Goal: Task Accomplishment & Management: Use online tool/utility

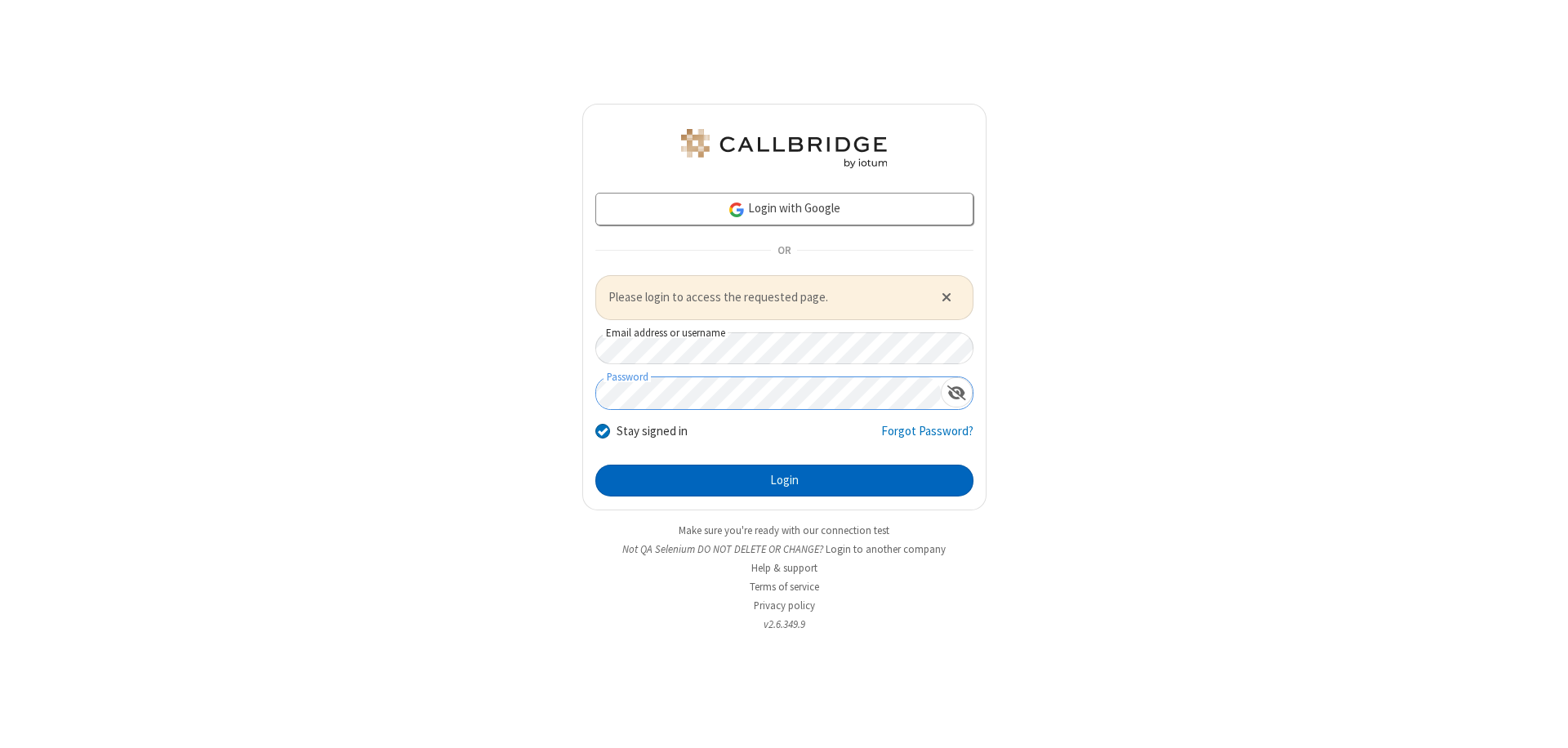
click at [784, 480] on button "Login" at bounding box center [784, 481] width 378 height 33
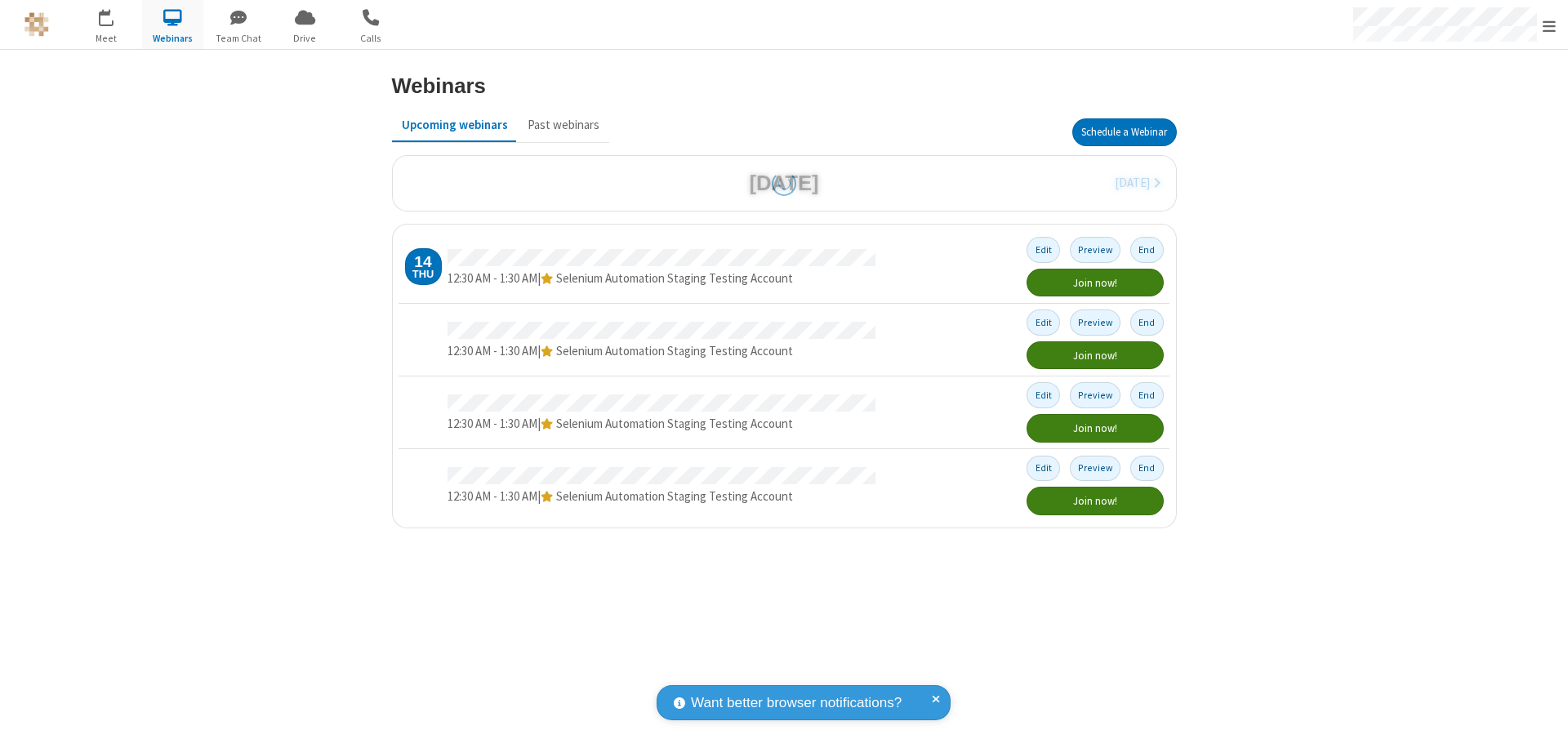
click at [1124, 132] on button "Schedule a Webinar" at bounding box center [1124, 132] width 104 height 28
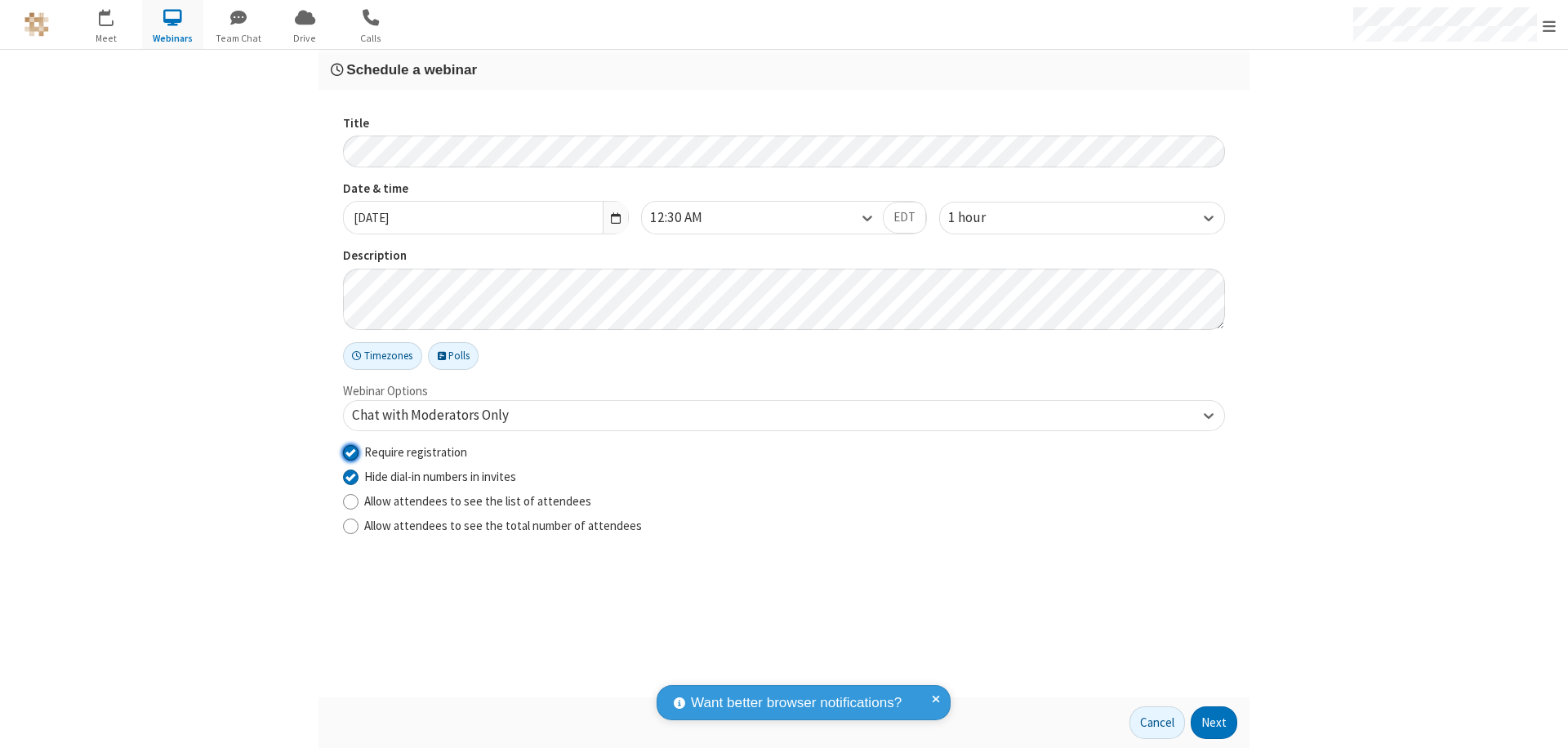
click at [351, 451] on input "Require registration" at bounding box center [351, 451] width 15 height 17
checkbox input "false"
click at [1214, 722] on button "Next" at bounding box center [1214, 722] width 46 height 33
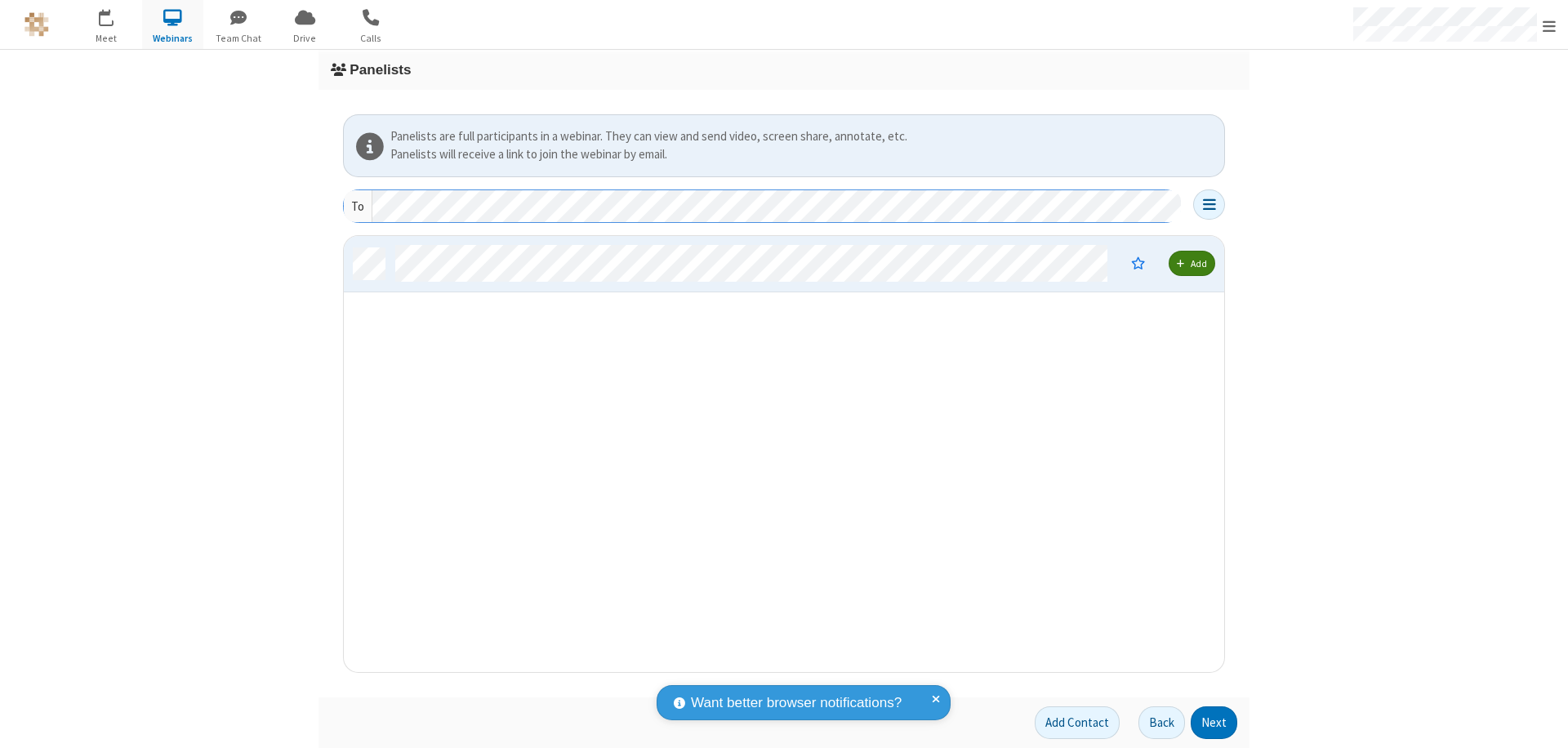
scroll to position [423, 868]
click at [1214, 722] on button "Next" at bounding box center [1214, 722] width 46 height 33
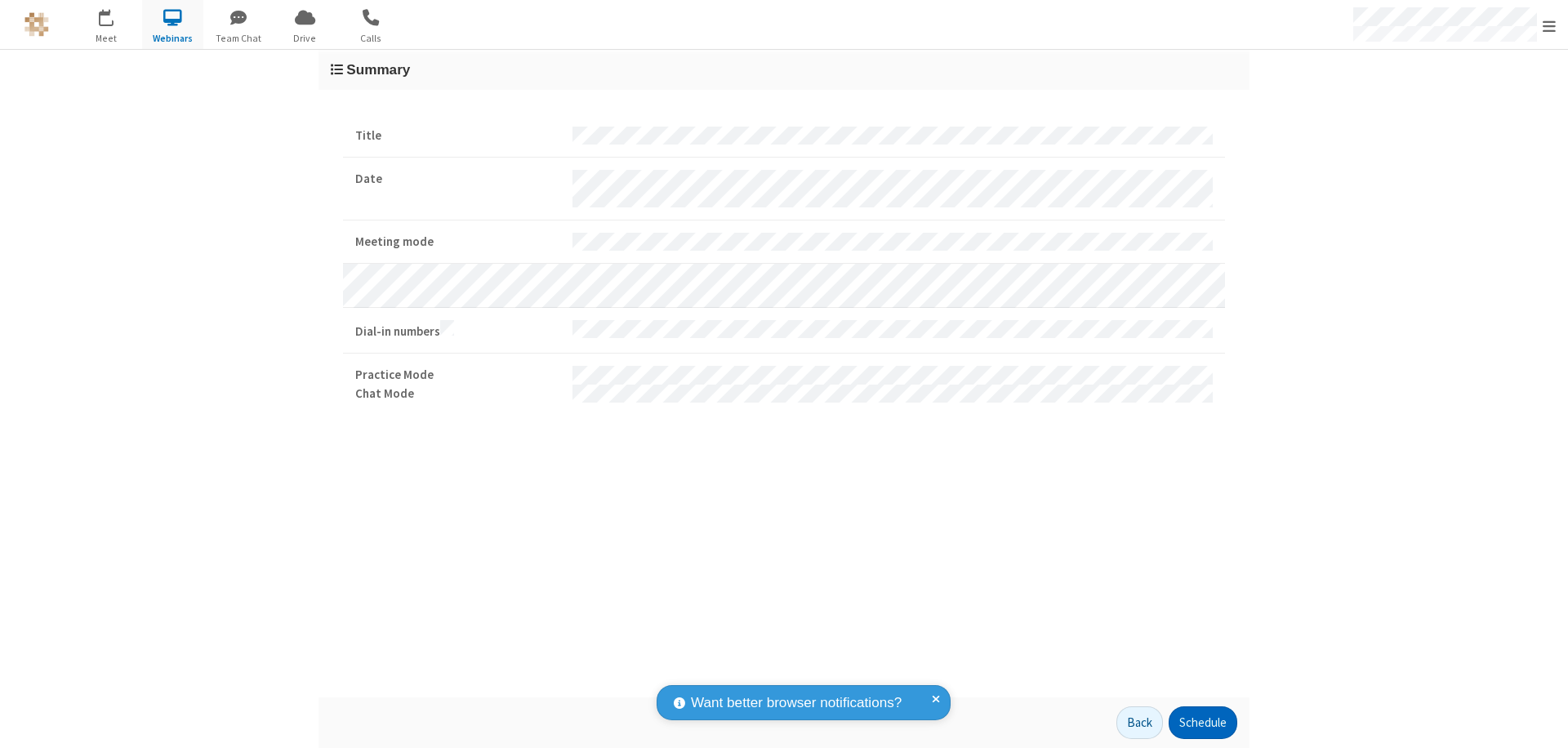
click at [1202, 722] on button "Schedule" at bounding box center [1202, 722] width 69 height 33
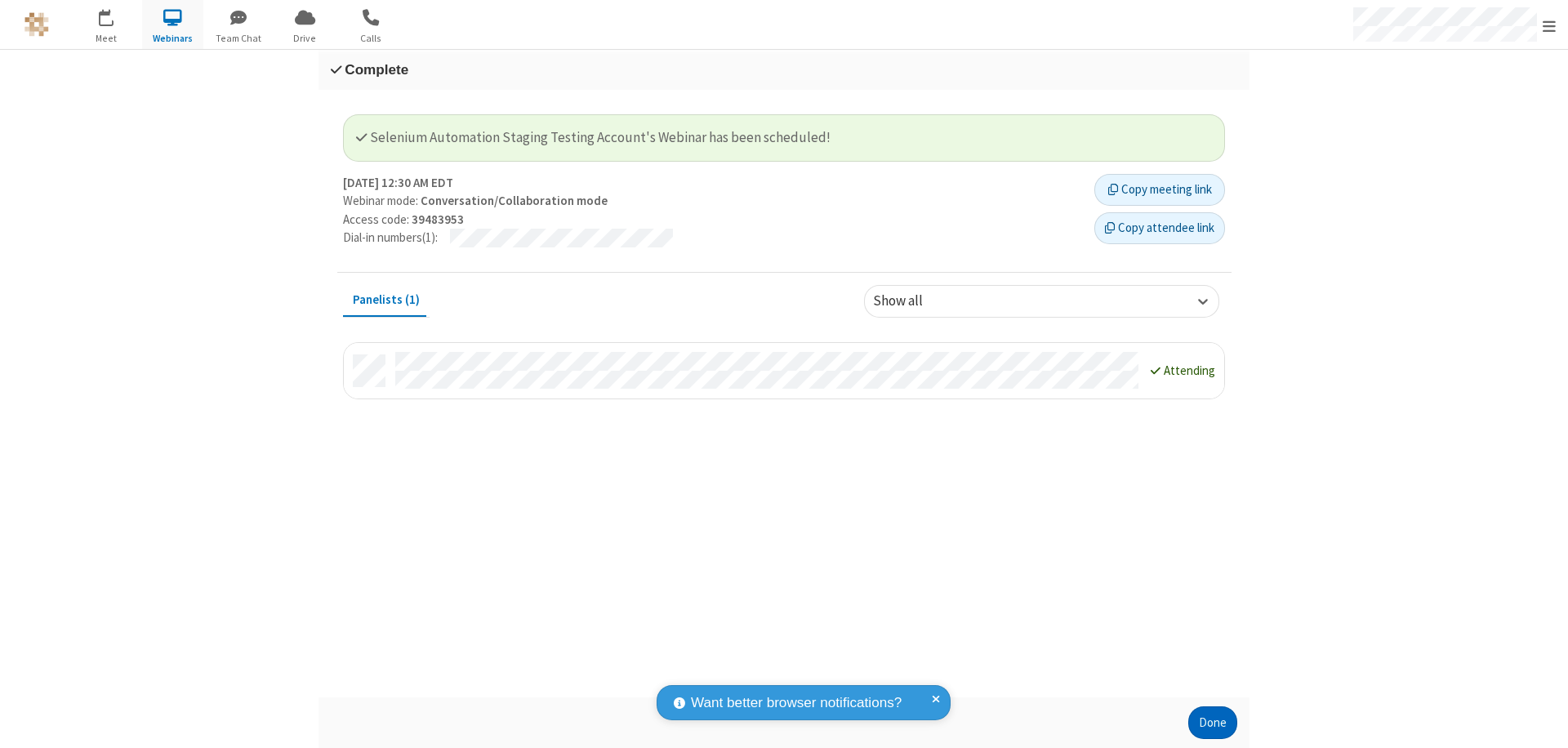
click at [1213, 722] on button "Done" at bounding box center [1212, 722] width 49 height 33
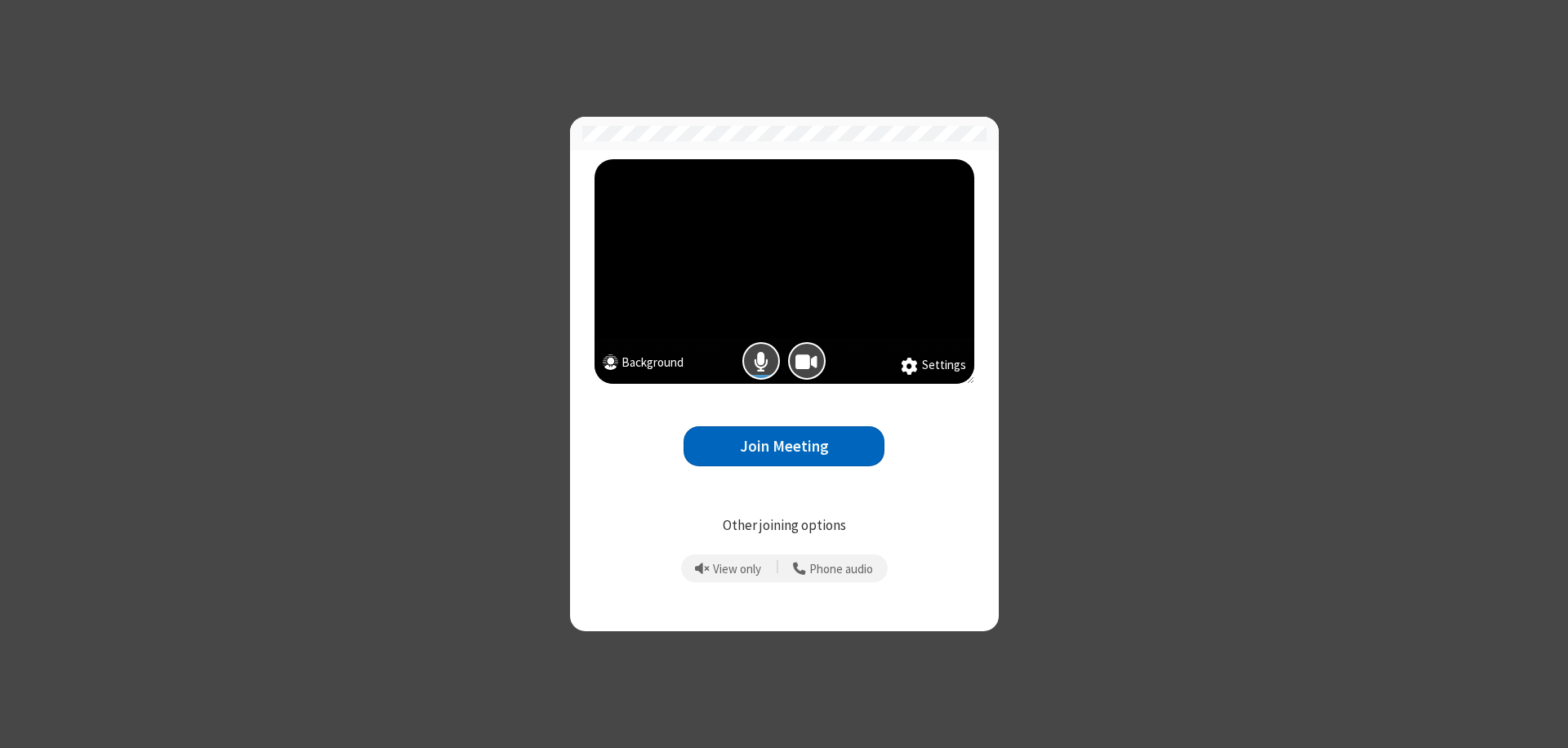
click at [784, 446] on button "Join Meeting" at bounding box center [783, 446] width 201 height 40
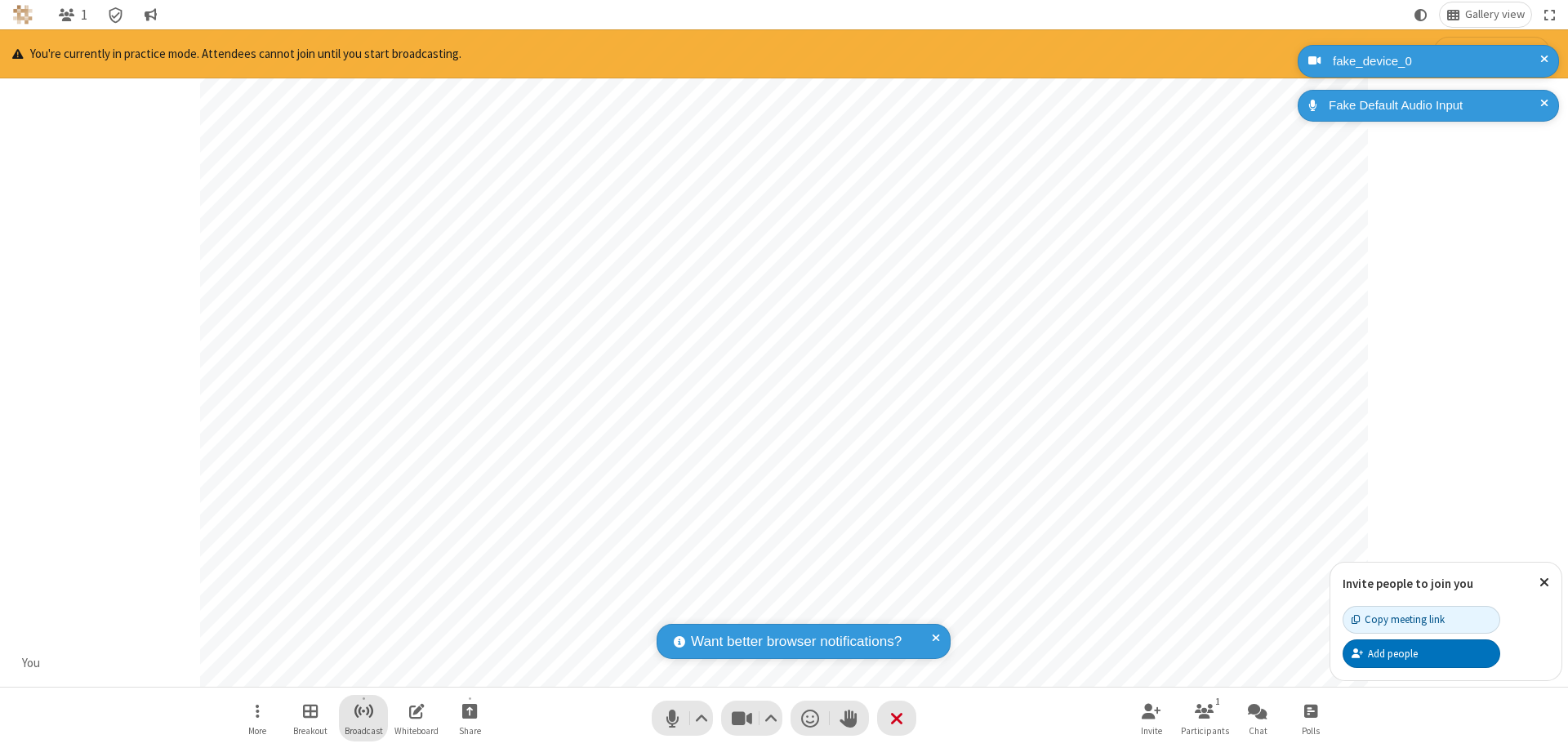
click at [363, 711] on span "Start broadcast" at bounding box center [363, 711] width 21 height 21
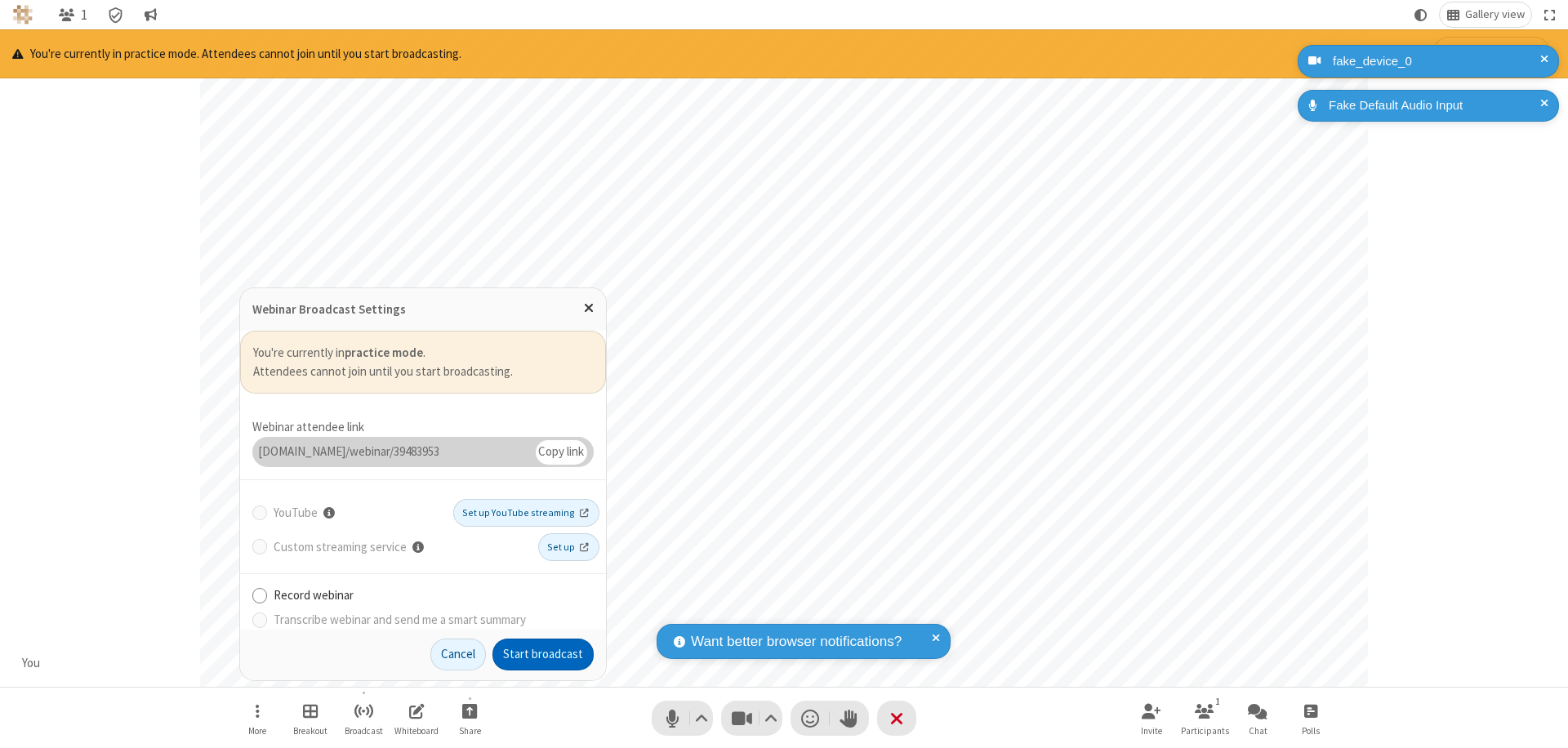
click at [543, 653] on button "Start broadcast" at bounding box center [543, 654] width 102 height 33
